Goal: Task Accomplishment & Management: Complete application form

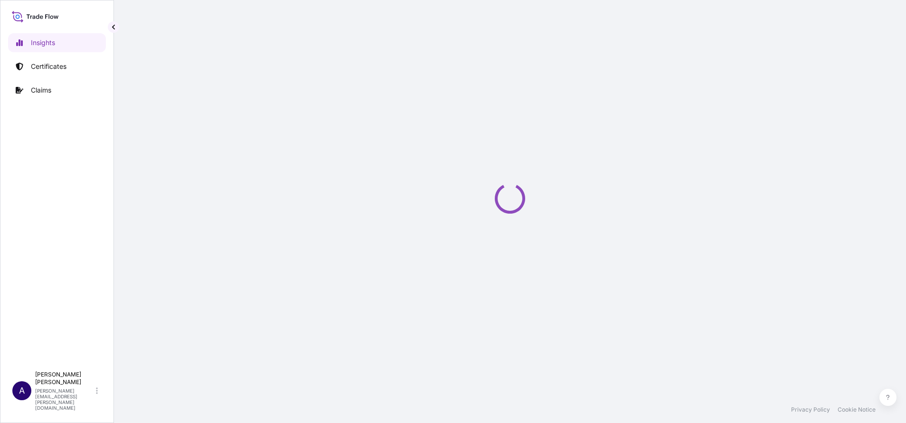
select select "2025"
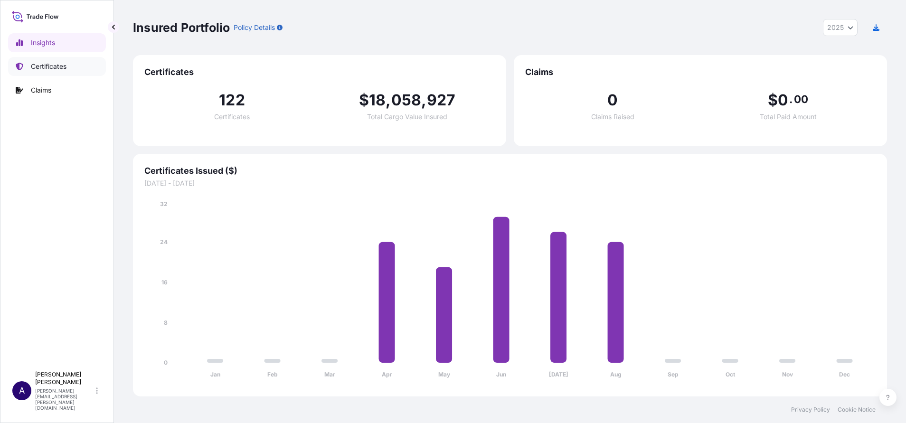
click at [65, 62] on p "Certificates" at bounding box center [49, 66] width 36 height 9
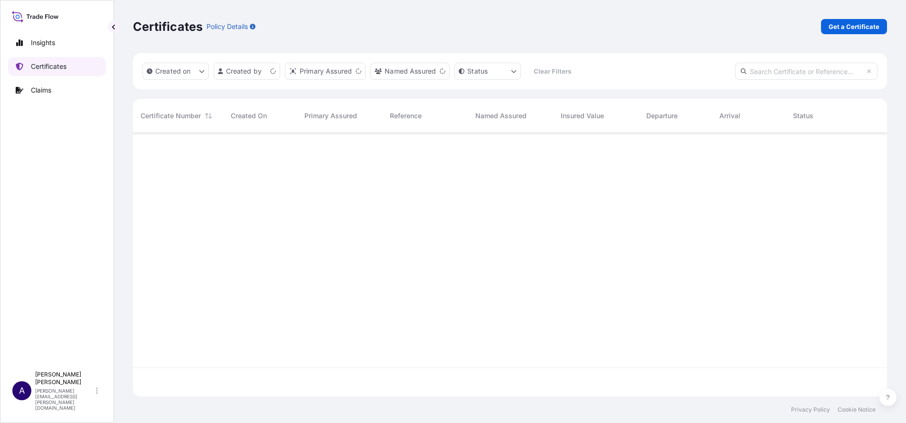
scroll to position [258, 743]
click at [839, 26] on p "Get a Certificate" at bounding box center [853, 26] width 51 height 9
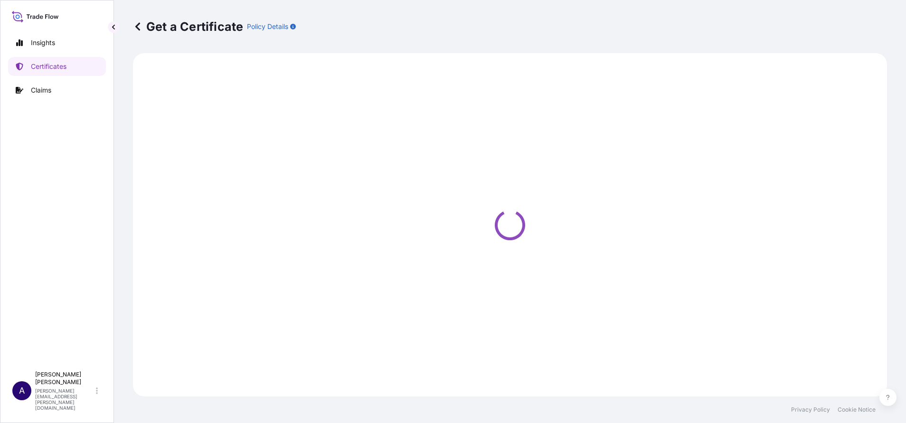
select select "Ocean Vessel"
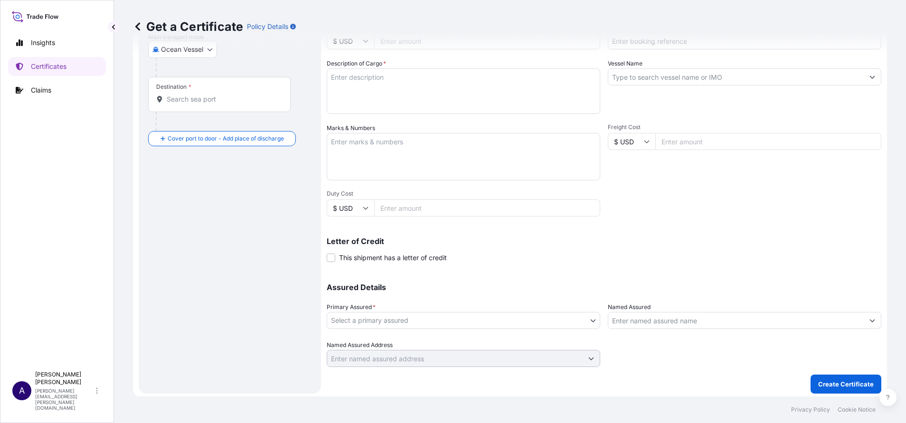
scroll to position [147, 0]
click at [848, 318] on input "Named Assured" at bounding box center [735, 317] width 255 height 17
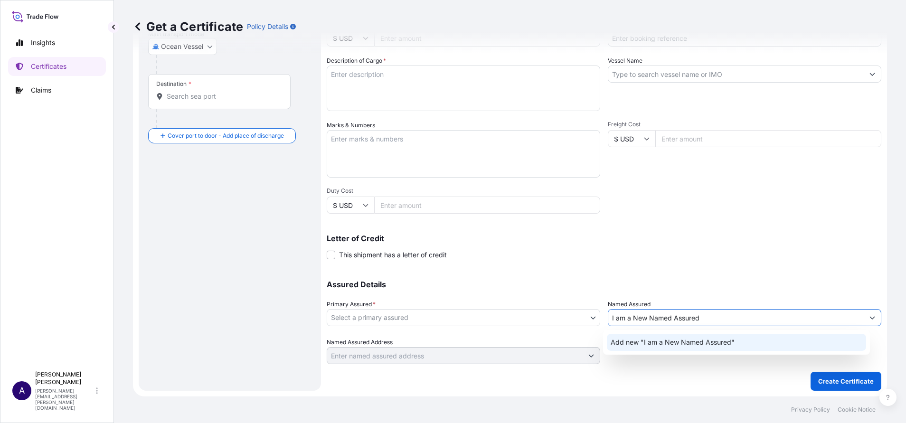
click at [688, 347] on span "Add new "I am a New Named Assured"" at bounding box center [673, 342] width 124 height 9
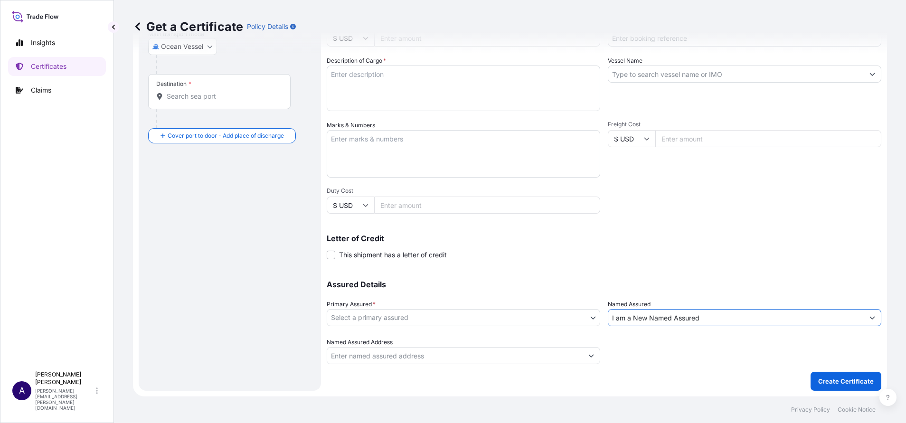
click at [865, 320] on button "Show suggestions" at bounding box center [872, 317] width 17 height 17
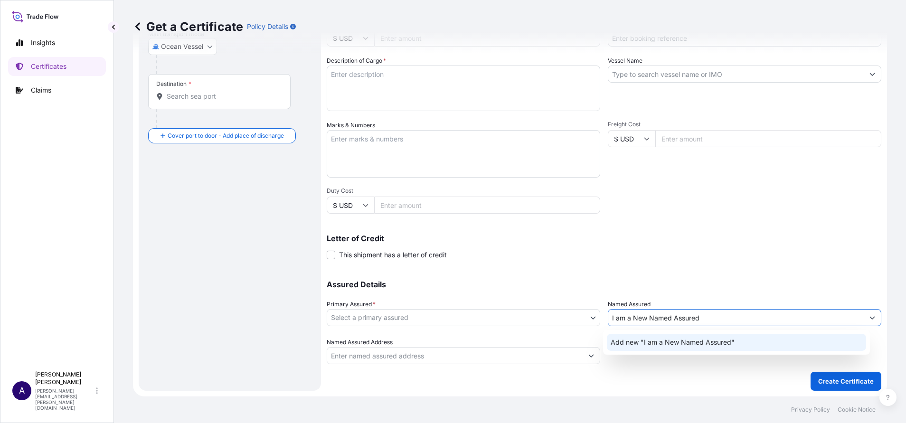
type input "I am a New Named Assured"
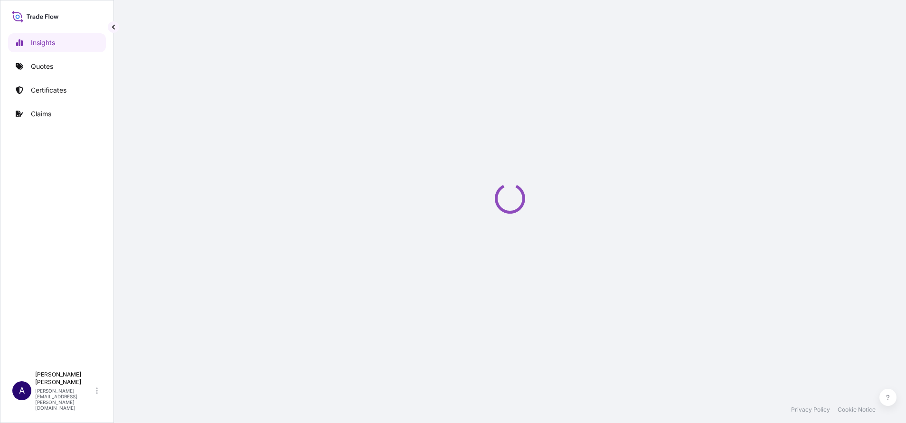
select select "2025"
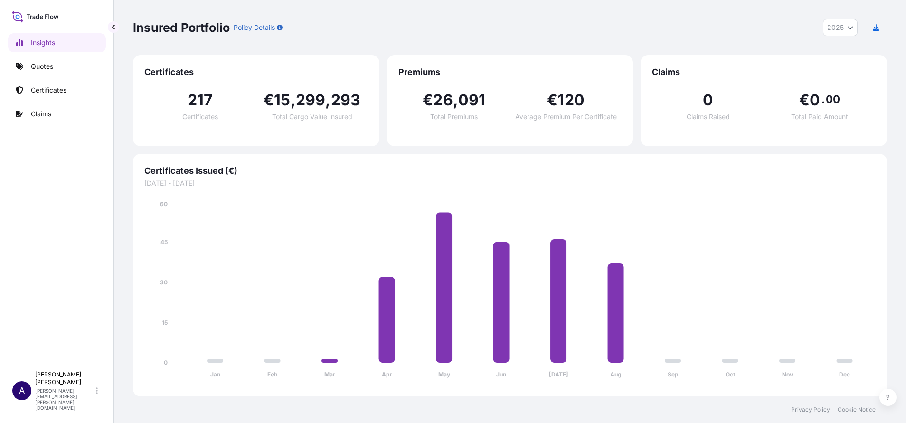
click at [372, 20] on div "Insured Portfolio Policy Details 2025 2025 2024 2023 2022" at bounding box center [510, 27] width 754 height 17
